Goal: Communication & Community: Answer question/provide support

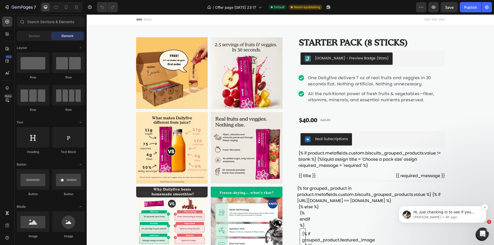
click at [452, 214] on span "Hi, just checking in to see if you have been able to check our delivered soluti…" at bounding box center [447, 235] width 66 height 50
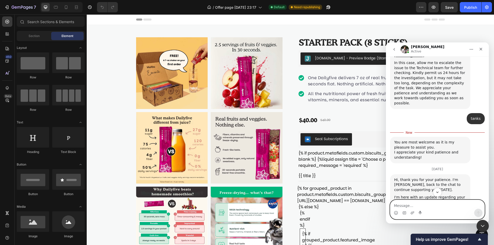
scroll to position [1391, 0]
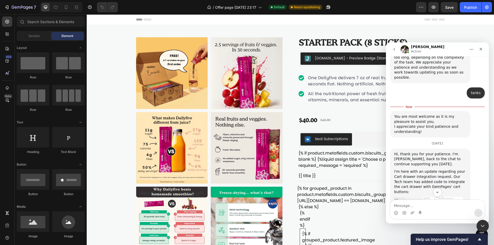
click at [431, 197] on img "Adrian says…" at bounding box center [429, 214] width 69 height 35
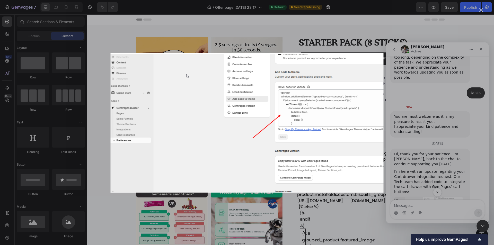
click at [466, 154] on div "Intercom messenger" at bounding box center [247, 122] width 494 height 245
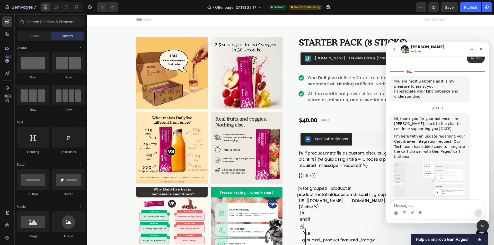
scroll to position [1443, 0]
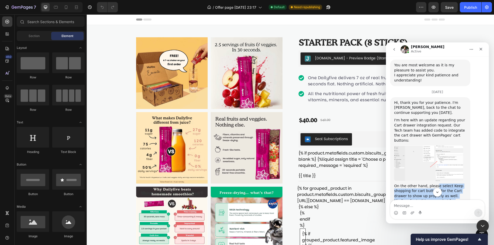
drag, startPoint x: 434, startPoint y: 107, endPoint x: 449, endPoint y: 121, distance: 20.4
click at [449, 184] on div "On the other hand, please select Keep shopping for cart buttons for the Cart dr…" at bounding box center [431, 196] width 72 height 25
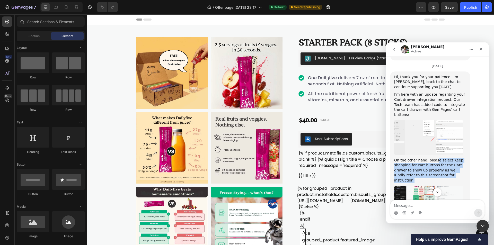
click at [411, 158] on div "On the other hand, please select Keep shopping for cart buttons for the Cart dr…" at bounding box center [431, 170] width 72 height 25
drag, startPoint x: 395, startPoint y: 80, endPoint x: 443, endPoint y: 97, distance: 50.7
click at [443, 158] on div "On the other hand, please select Keep shopping for cart buttons for the Cart dr…" at bounding box center [431, 170] width 72 height 25
click at [426, 186] on img "Adrian says…" at bounding box center [429, 202] width 69 height 33
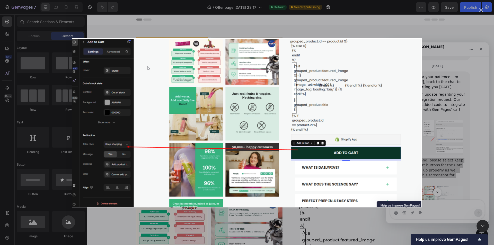
click at [449, 113] on div "Intercom messenger" at bounding box center [247, 122] width 494 height 245
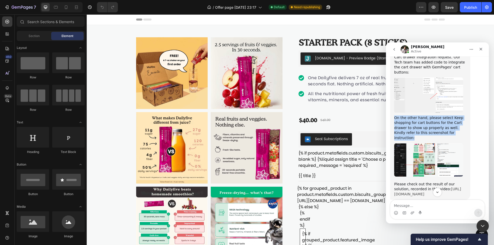
scroll to position [1520, 0]
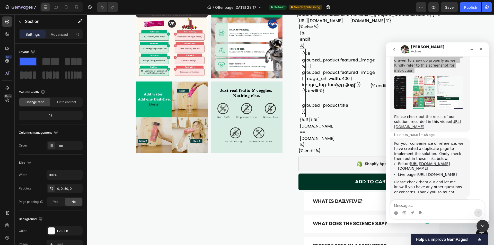
scroll to position [1570, 0]
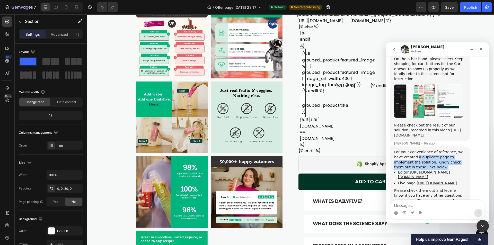
drag, startPoint x: 407, startPoint y: 83, endPoint x: 468, endPoint y: 92, distance: 60.9
click at [468, 147] on div "For your convenience of reference, we have created a duplicate page to implemen…" at bounding box center [430, 177] width 80 height 60
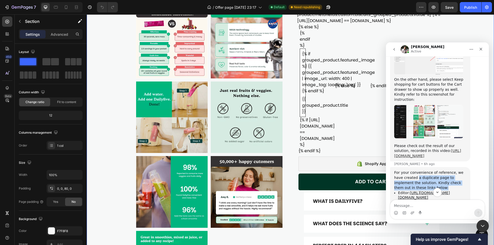
scroll to position [1575, 0]
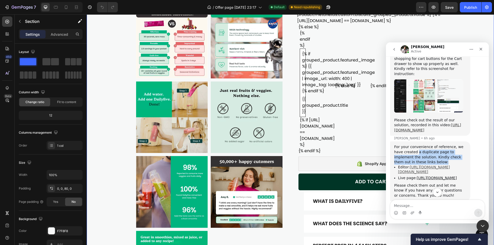
click at [428, 165] on link "[URL][DOMAIN_NAME][DOMAIN_NAME]" at bounding box center [424, 169] width 52 height 9
click at [431, 176] on link "[URL][DOMAIN_NAME]" at bounding box center [437, 178] width 40 height 4
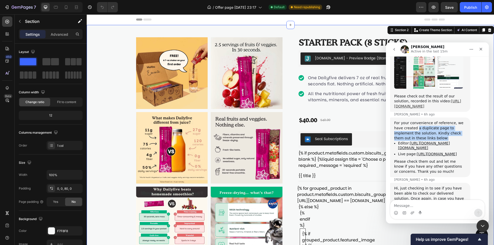
scroll to position [1601, 0]
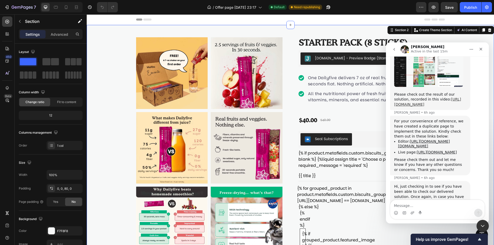
click at [481, 116] on div "For your convenience of reference, we have created a duplicate page to implemen…" at bounding box center [437, 148] width 95 height 65
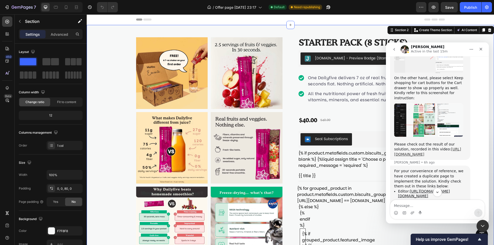
scroll to position [1549, 0]
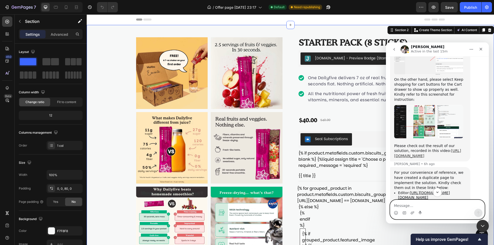
click at [419, 206] on textarea "Message…" at bounding box center [438, 204] width 94 height 9
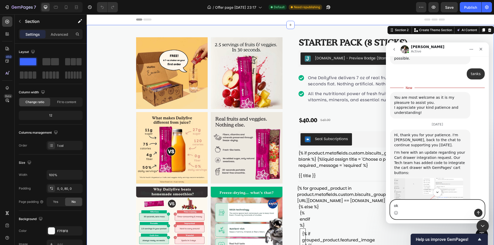
scroll to position [1409, 0]
type textarea "ok"
click at [447, 179] on img "Adrian says…" at bounding box center [429, 196] width 69 height 35
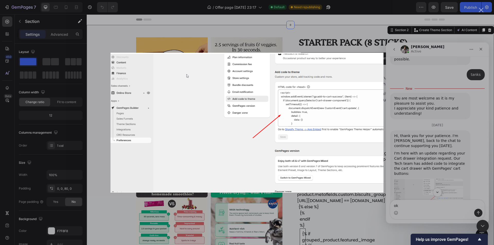
click at [404, 92] on div "Intercom messenger" at bounding box center [247, 122] width 494 height 245
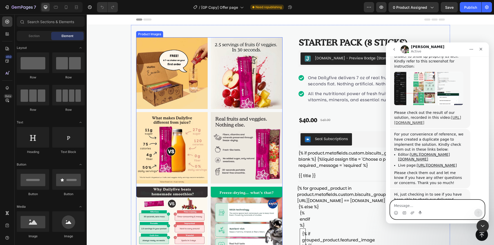
scroll to position [1582, 0]
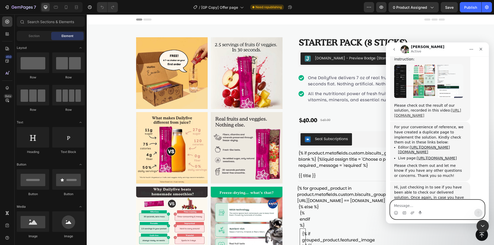
click at [437, 206] on textarea "Message…" at bounding box center [438, 204] width 94 height 9
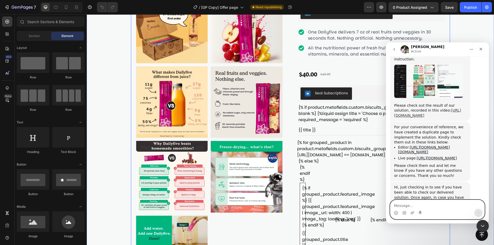
scroll to position [0, 0]
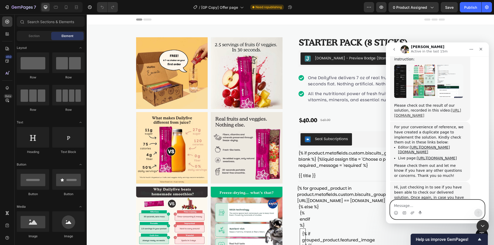
click at [421, 203] on textarea "Message…" at bounding box center [438, 204] width 94 height 9
type textarea "This issue has been adressed for starter pack only right ?"
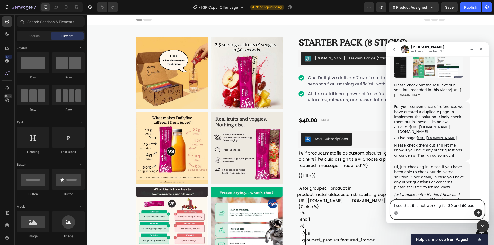
type textarea "I see that it is not working for 30 and 60 pack"
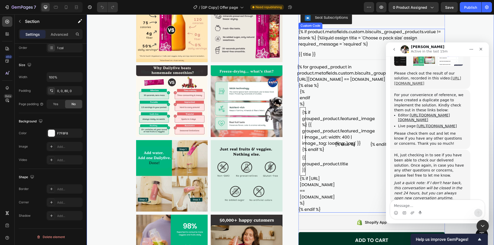
scroll to position [129, 0]
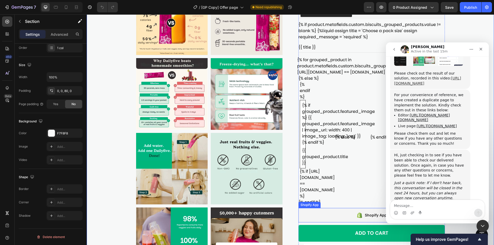
drag, startPoint x: 341, startPoint y: 223, endPoint x: 327, endPoint y: 212, distance: 18.3
click at [342, 225] on button "Add to cart" at bounding box center [372, 233] width 147 height 17
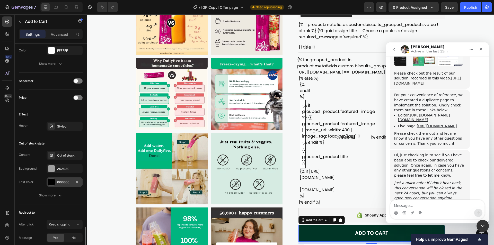
scroll to position [376, 0]
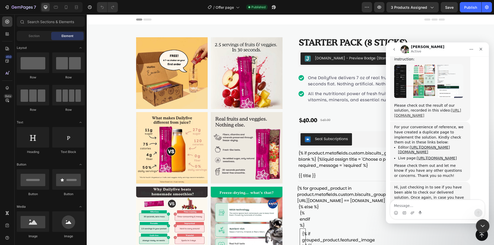
click at [485, 227] on icon "Close Intercom Messenger" at bounding box center [482, 226] width 6 height 6
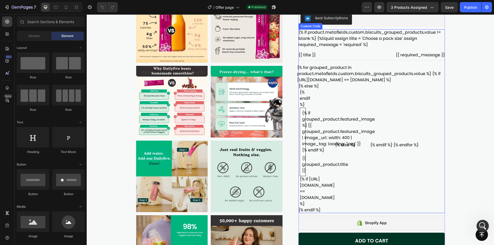
scroll to position [155, 0]
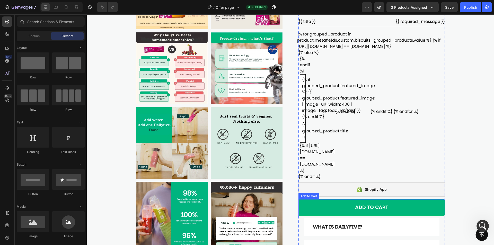
click at [411, 200] on button "Add to cart" at bounding box center [372, 208] width 147 height 17
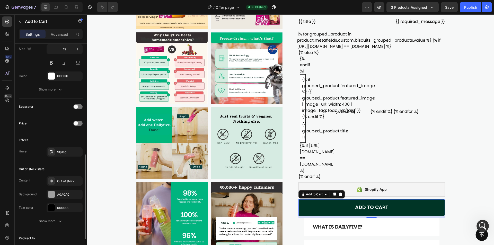
scroll to position [336, 0]
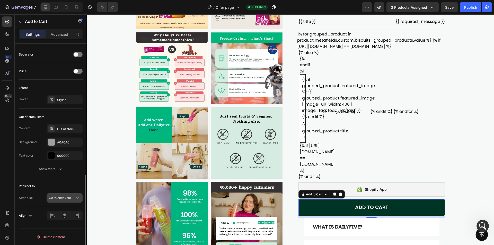
click at [70, 196] on span "Go to checkout" at bounding box center [60, 198] width 22 height 5
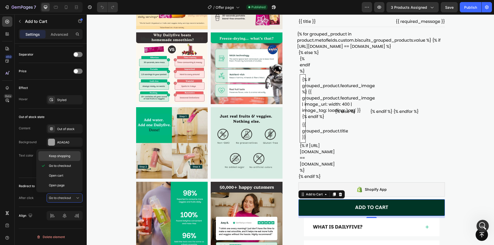
click at [67, 158] on span "Keep shopping" at bounding box center [59, 156] width 21 height 5
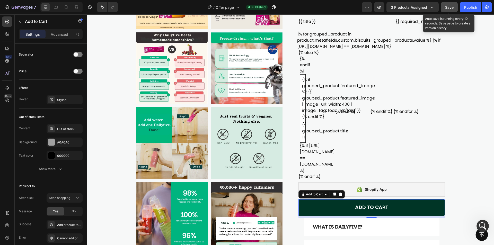
click at [452, 8] on span "Save" at bounding box center [450, 7] width 8 height 4
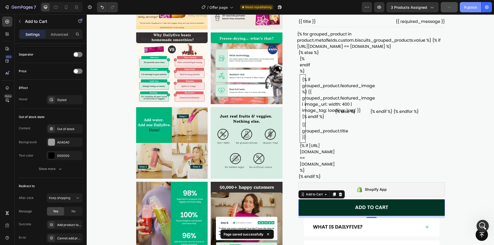
click at [466, 8] on div "Publish" at bounding box center [471, 7] width 13 height 5
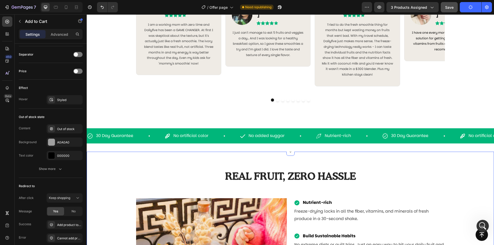
scroll to position [747, 0]
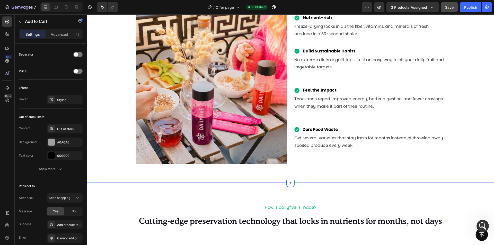
click at [220, 177] on div "REAL FRUIT, ZERO HASSLE Heading Row Image Nutrient-rich Item List Freeze-drying…" at bounding box center [291, 75] width 408 height 216
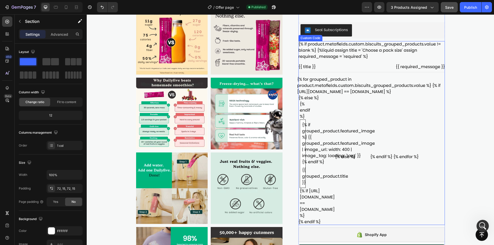
scroll to position [129, 0]
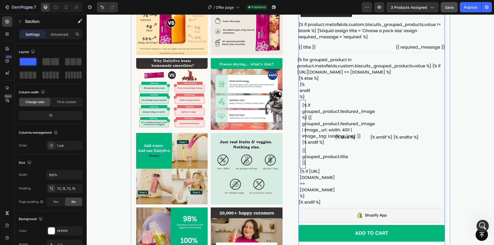
click at [394, 225] on button "Add to cart" at bounding box center [372, 233] width 147 height 17
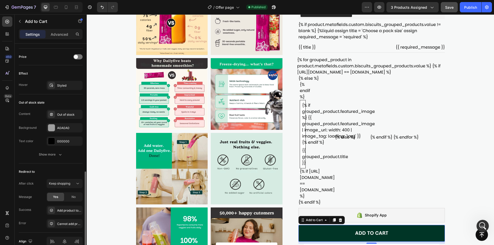
scroll to position [376, 0]
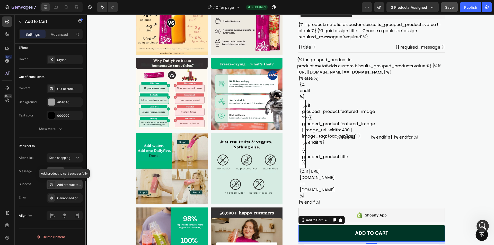
click at [74, 184] on div "Add product to cart successfully" at bounding box center [69, 185] width 24 height 5
click at [39, 165] on div "After click Keep shopping Message Yes No Success Add product to cart successful…" at bounding box center [51, 177] width 64 height 49
drag, startPoint x: 73, startPoint y: 171, endPoint x: 26, endPoint y: 146, distance: 53.0
click at [73, 171] on span "No" at bounding box center [74, 171] width 4 height 5
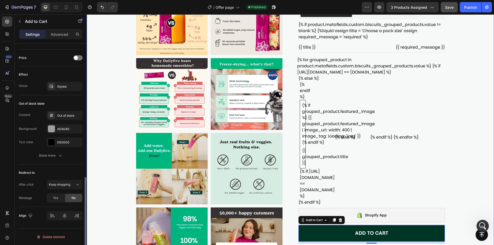
scroll to position [349, 0]
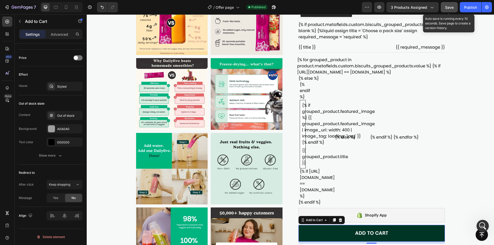
click at [445, 9] on button "Save" at bounding box center [449, 7] width 17 height 10
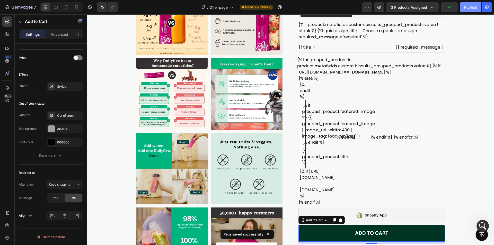
click at [464, 7] on button "Publish" at bounding box center [471, 7] width 22 height 10
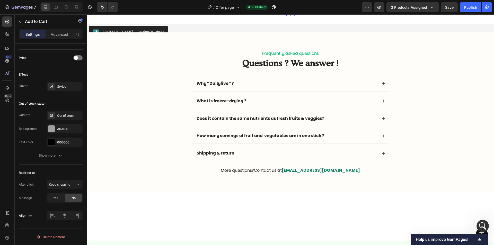
scroll to position [1365, 0]
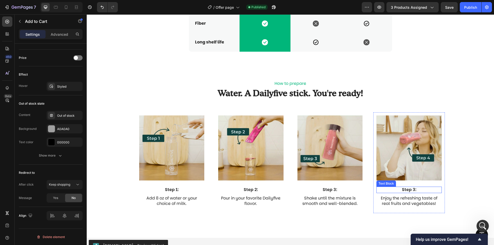
click at [412, 190] on p "Step 3:" at bounding box center [409, 189] width 64 height 5
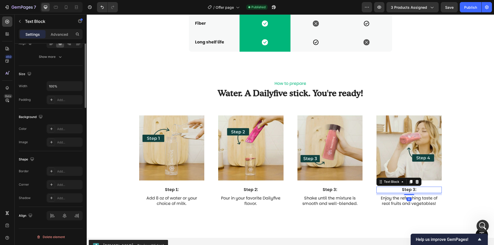
scroll to position [0, 0]
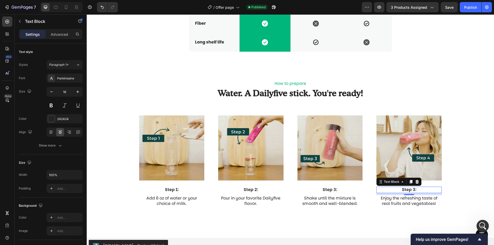
click at [409, 190] on p "Step 3:" at bounding box center [409, 189] width 64 height 5
click at [413, 189] on p "Step 3:" at bounding box center [409, 189] width 64 height 5
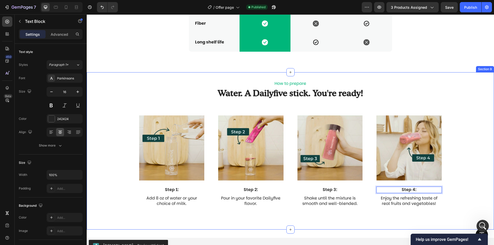
click at [468, 142] on div "Image Step 1: Text Block Add 8 oz of water or your choice of milk. Text Block R…" at bounding box center [291, 167] width 408 height 109
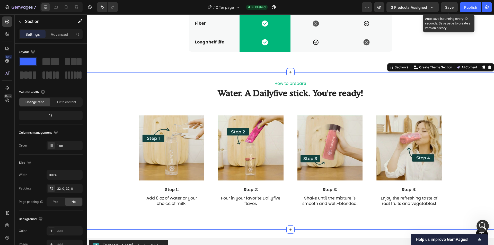
drag, startPoint x: 452, startPoint y: 9, endPoint x: 366, endPoint y: 13, distance: 85.8
click at [452, 9] on span "Save" at bounding box center [450, 7] width 8 height 4
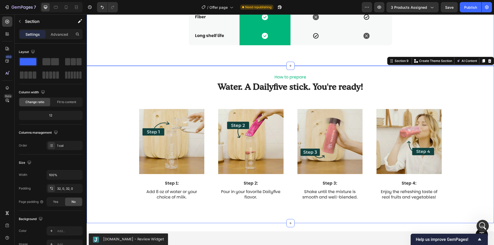
scroll to position [1415, 0]
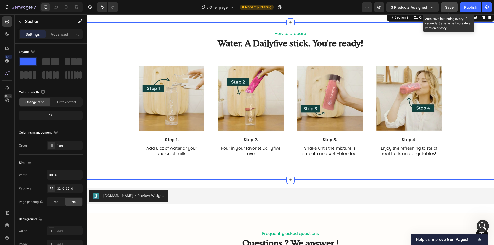
click at [450, 12] on button "Save" at bounding box center [449, 7] width 17 height 10
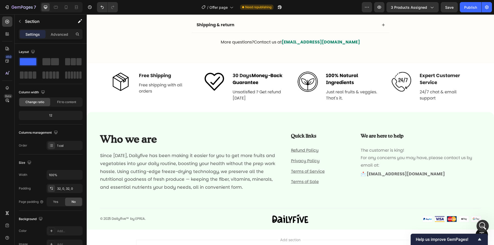
scroll to position [1734, 0]
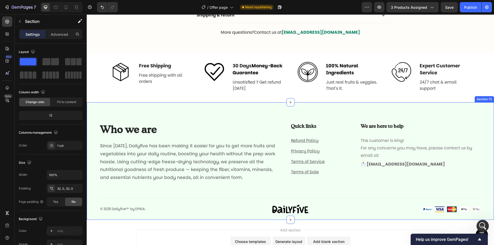
click at [233, 117] on div "Image Who we are Heading Since [DATE], Dailyfive has been making it easier for …" at bounding box center [291, 161] width 408 height 118
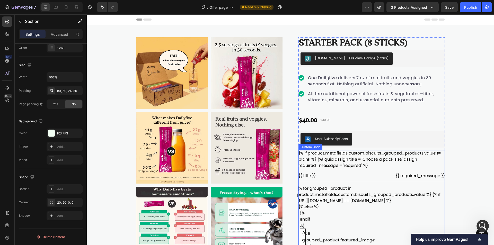
scroll to position [155, 0]
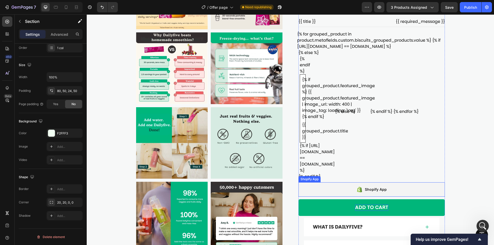
click at [382, 205] on div "Add to cart" at bounding box center [371, 208] width 33 height 6
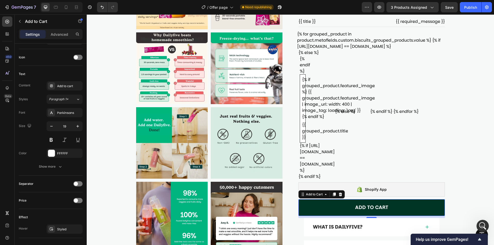
scroll to position [349, 0]
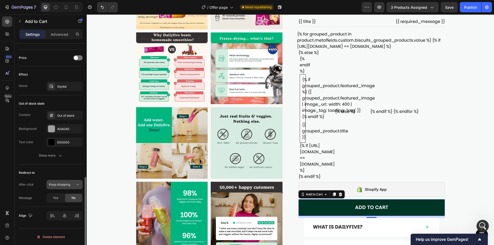
click at [66, 185] on span "Keep shopping" at bounding box center [59, 185] width 21 height 4
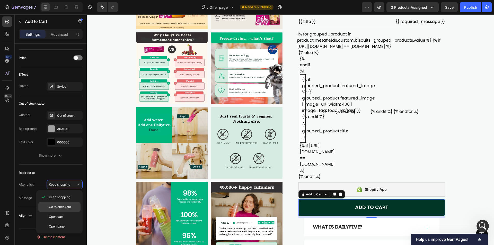
click at [66, 205] on span "Go to checkout" at bounding box center [60, 207] width 22 height 5
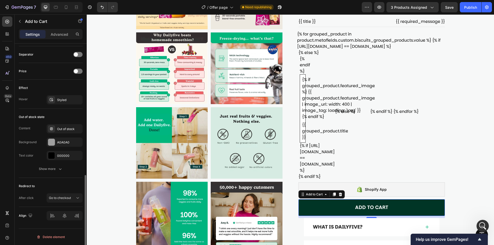
scroll to position [336, 0]
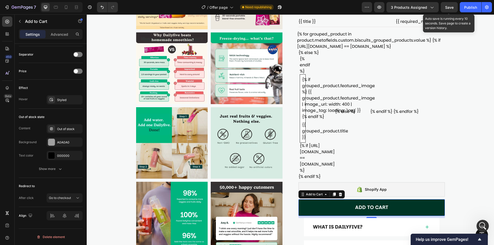
click at [453, 6] on span "Save" at bounding box center [450, 7] width 8 height 4
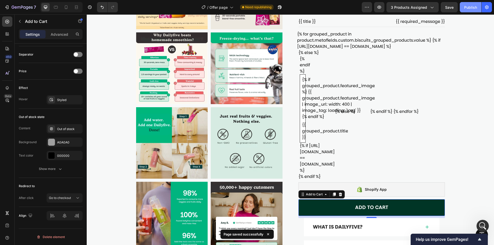
click at [468, 6] on div "Publish" at bounding box center [471, 7] width 13 height 5
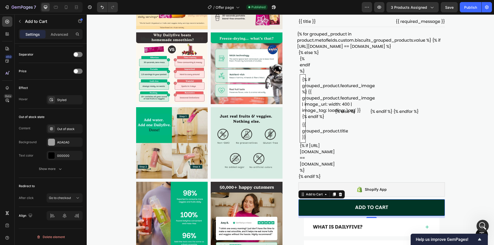
scroll to position [1614, 0]
